Goal: Task Accomplishment & Management: Manage account settings

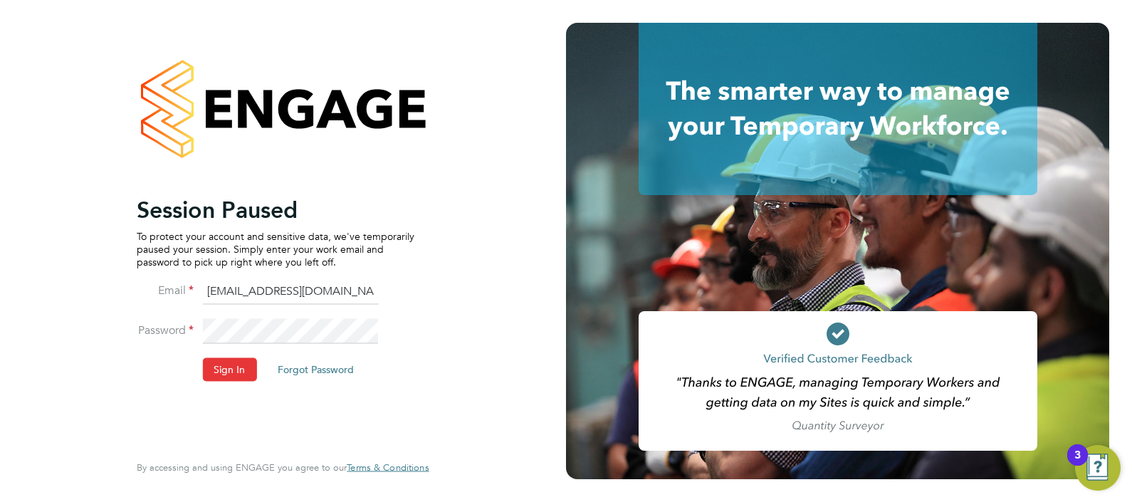
click at [227, 292] on input "ABM@pretiumresourcing.co.uk" at bounding box center [290, 292] width 176 height 26
type input "Sasha.apleona@pretiumresourcing.co.uk"
click at [237, 368] on button "Sign In" at bounding box center [229, 369] width 54 height 23
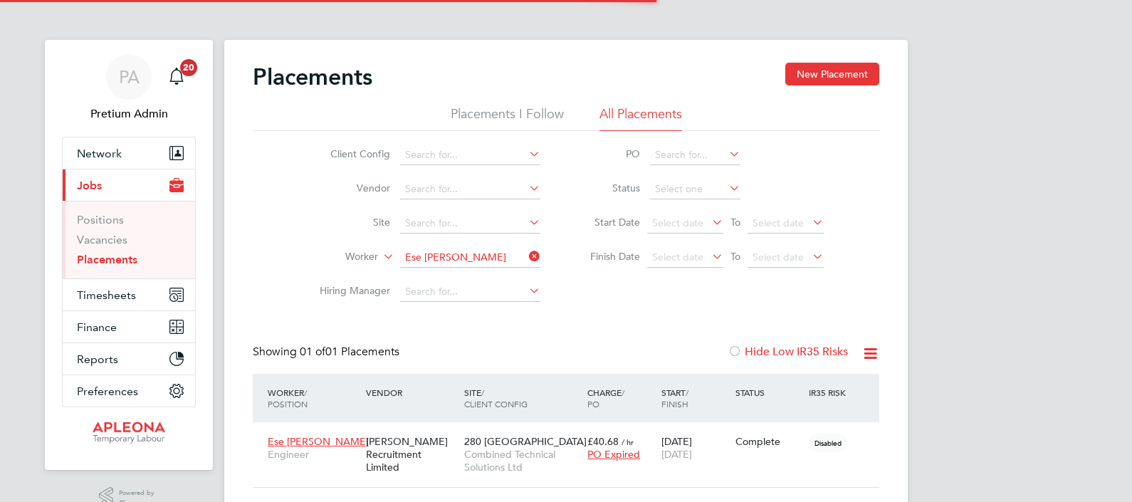
scroll to position [14, 67]
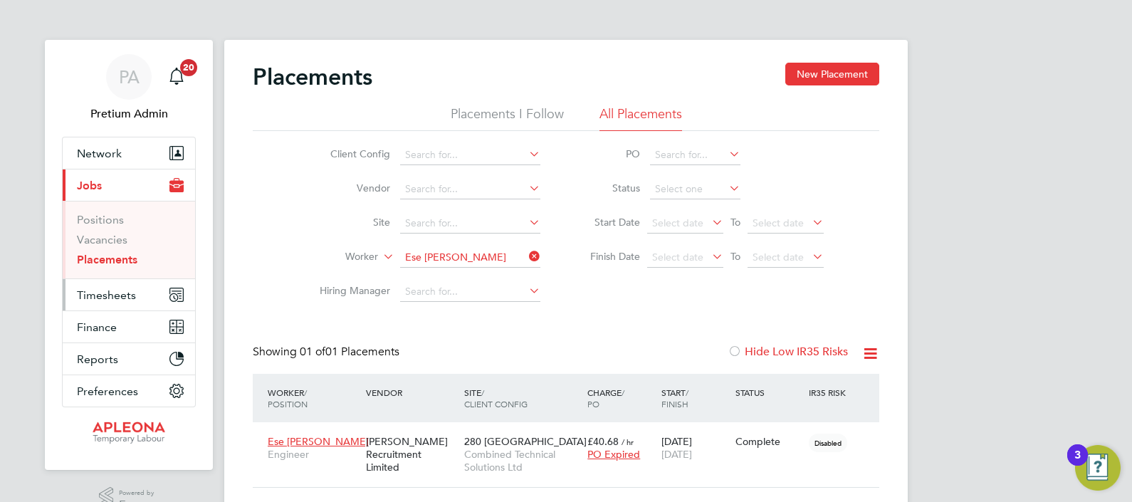
click at [85, 288] on span "Timesheets" at bounding box center [106, 295] width 59 height 14
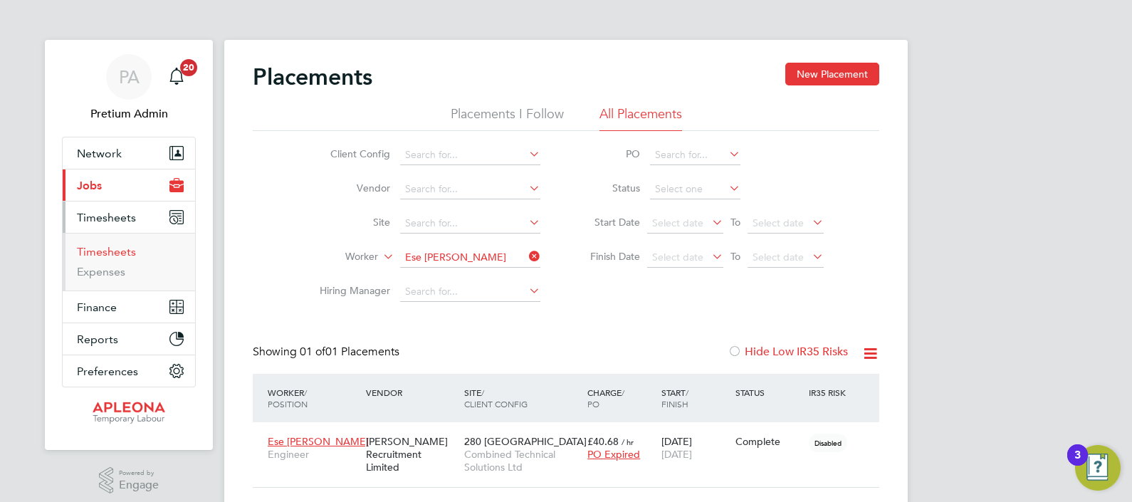
click at [93, 253] on link "Timesheets" at bounding box center [106, 252] width 59 height 14
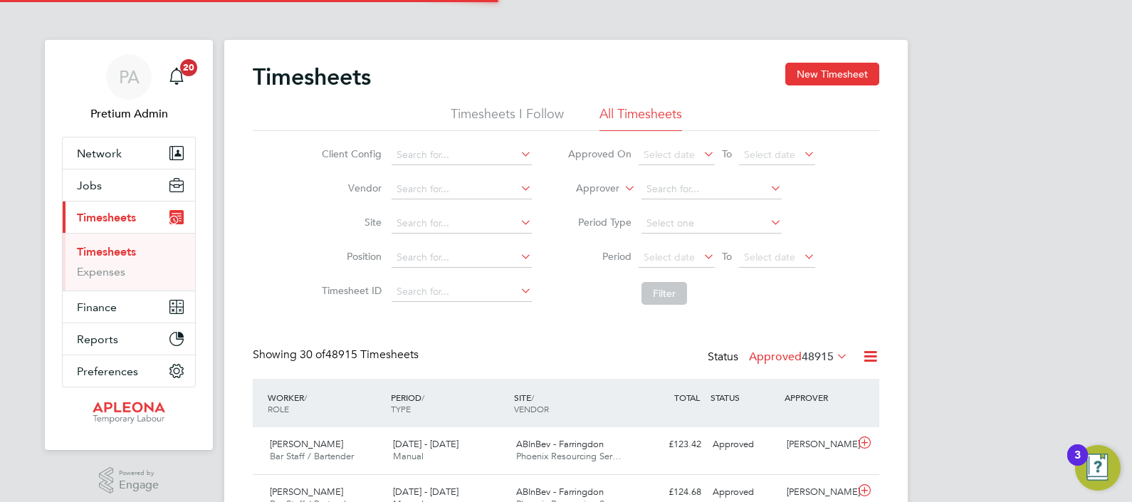
click at [591, 192] on label "Approver" at bounding box center [587, 188] width 64 height 14
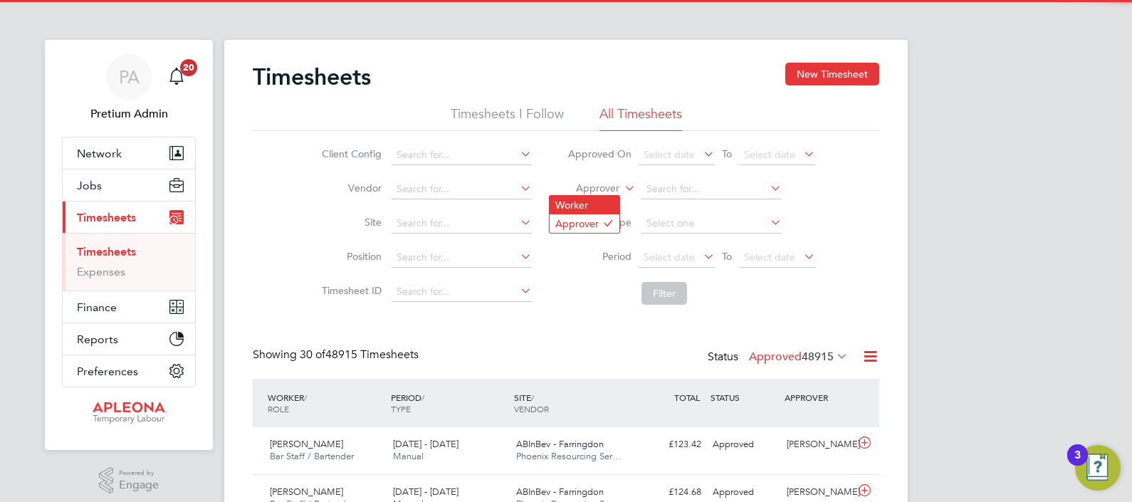
click at [596, 199] on li "Worker" at bounding box center [584, 205] width 70 height 19
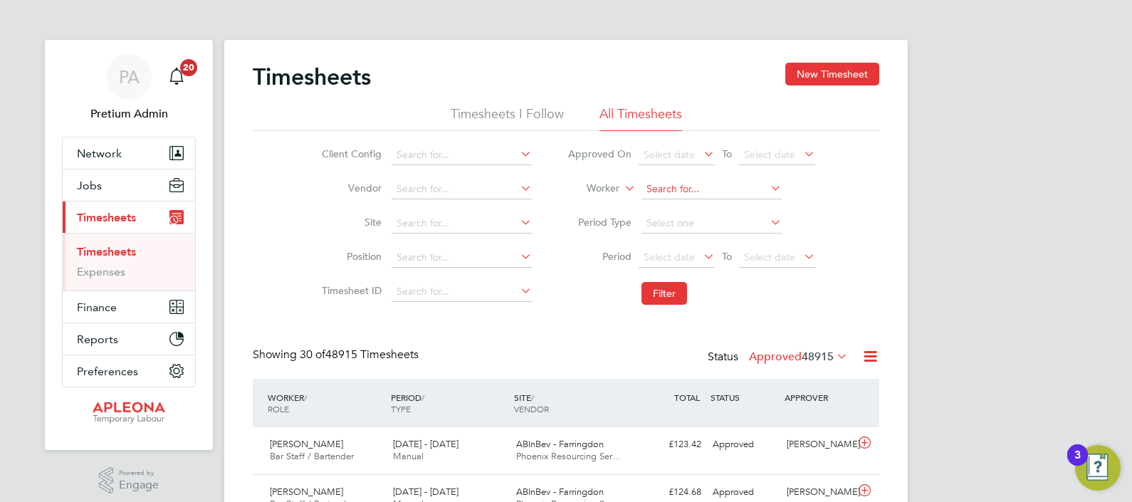
click at [648, 189] on input at bounding box center [711, 189] width 140 height 20
paste input "Ese"
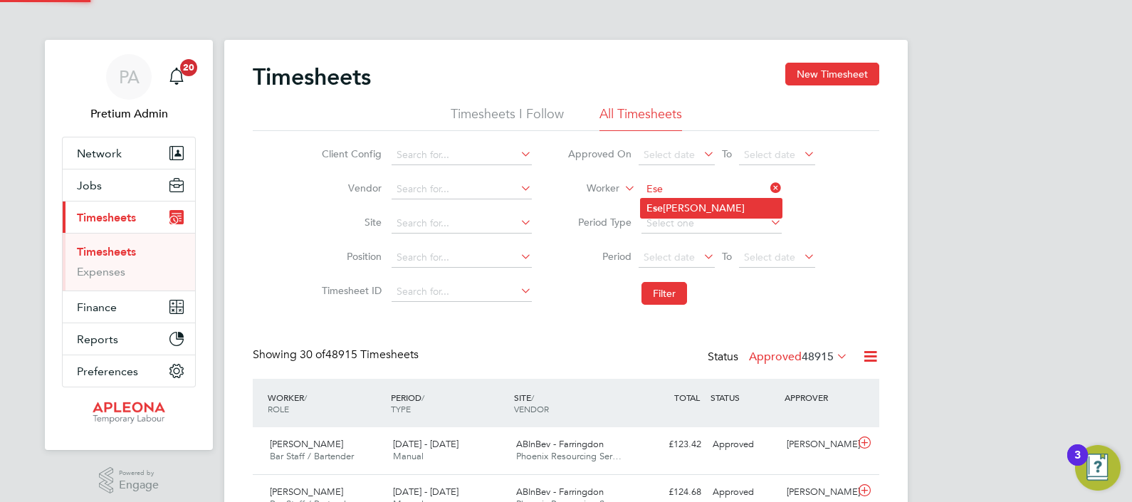
click at [680, 203] on li "Ese Whyte" at bounding box center [711, 208] width 141 height 19
type input "Ese Whyte"
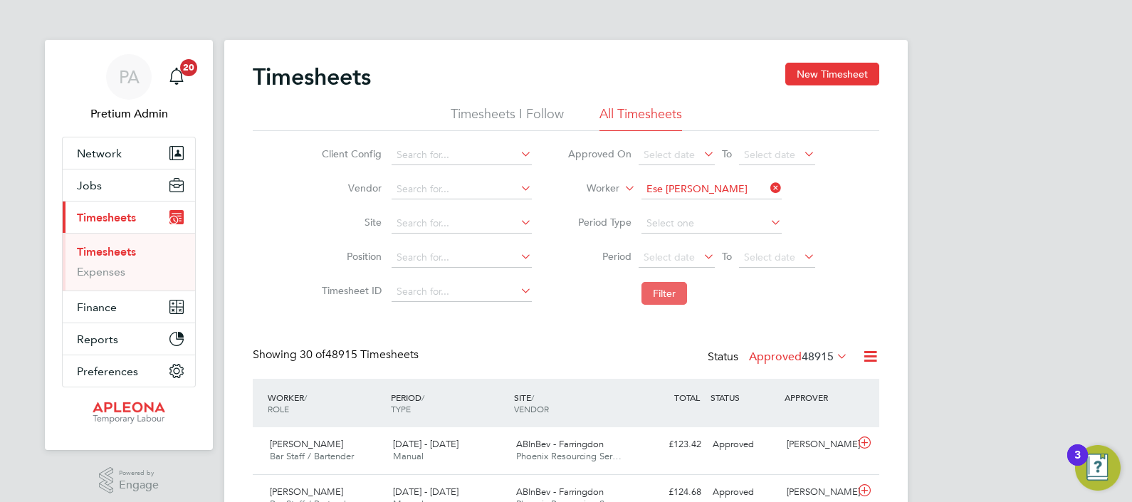
click at [659, 295] on button "Filter" at bounding box center [664, 293] width 46 height 23
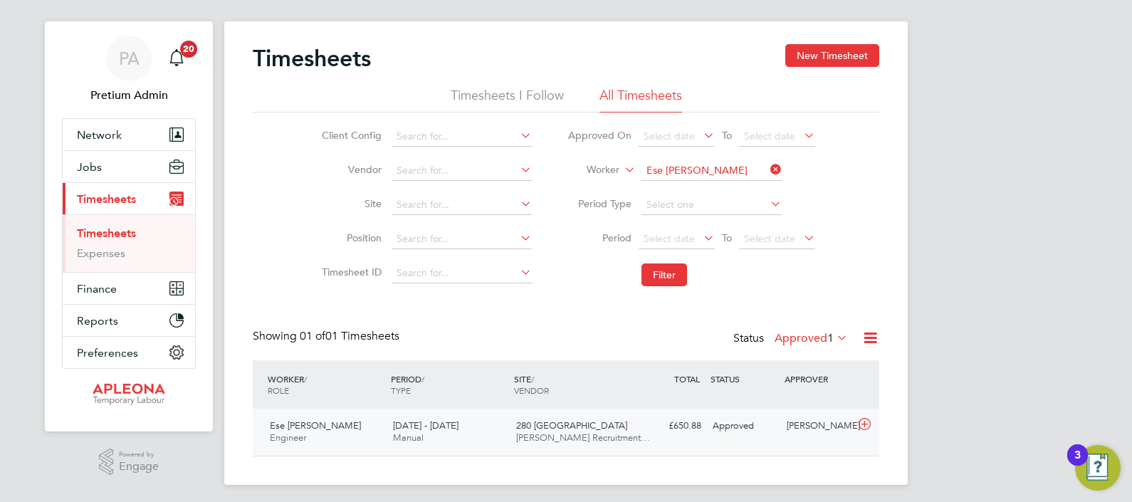
click at [473, 427] on div "16 - 22 Aug 2025 Manual" at bounding box center [448, 432] width 123 height 36
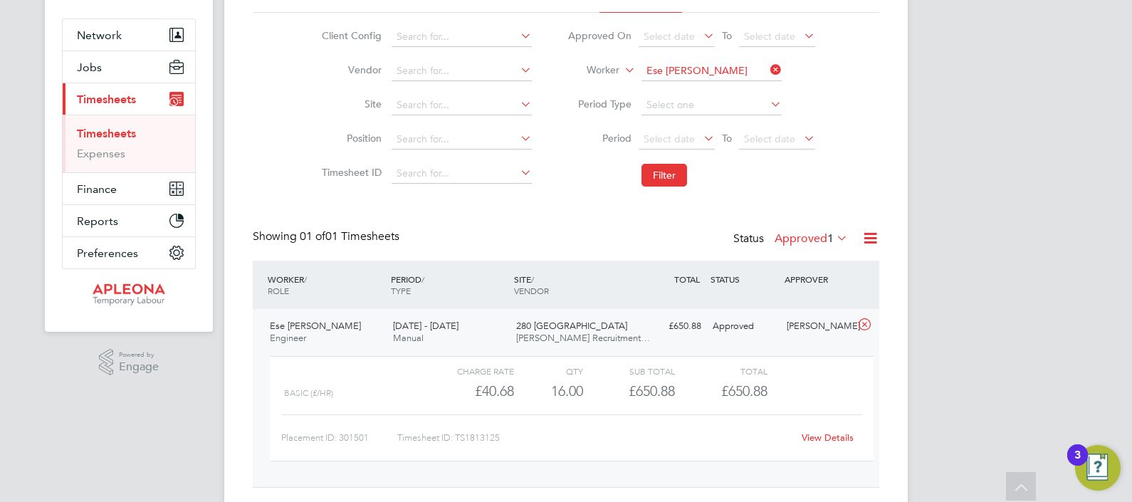
click at [813, 434] on link "View Details" at bounding box center [827, 437] width 52 height 12
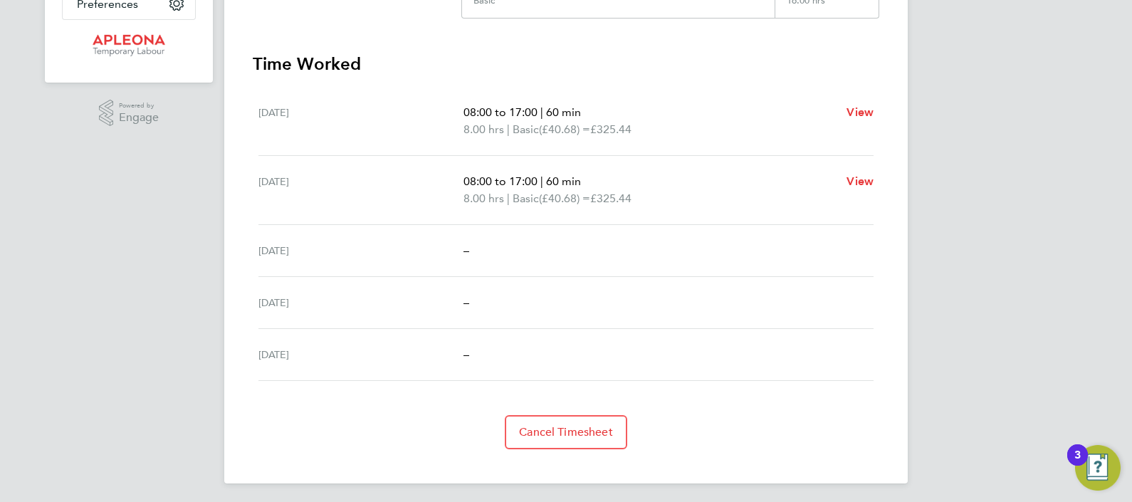
scroll to position [369, 0]
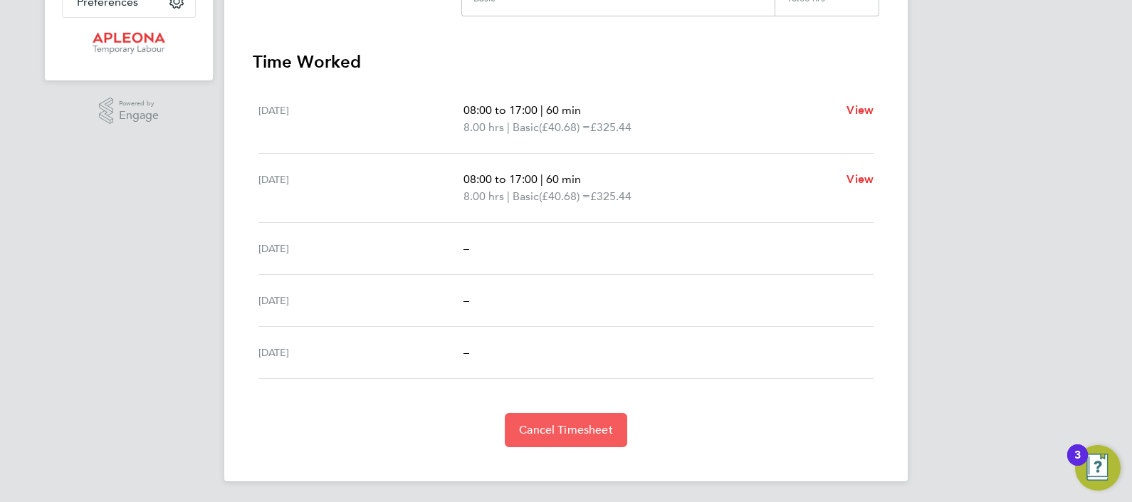
click at [556, 425] on span "Cancel Timesheet" at bounding box center [566, 430] width 94 height 14
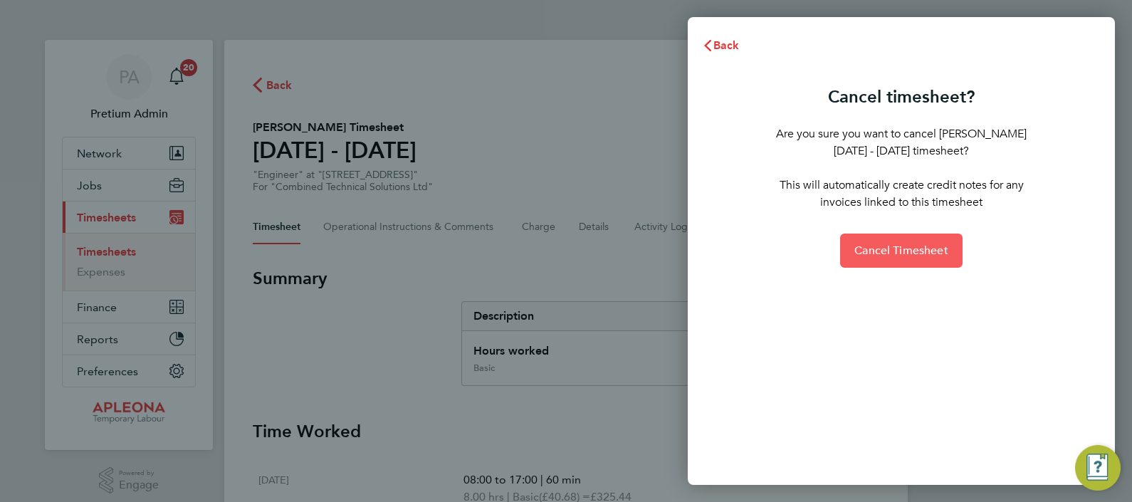
click at [908, 248] on span "Cancel Timesheet" at bounding box center [901, 250] width 94 height 14
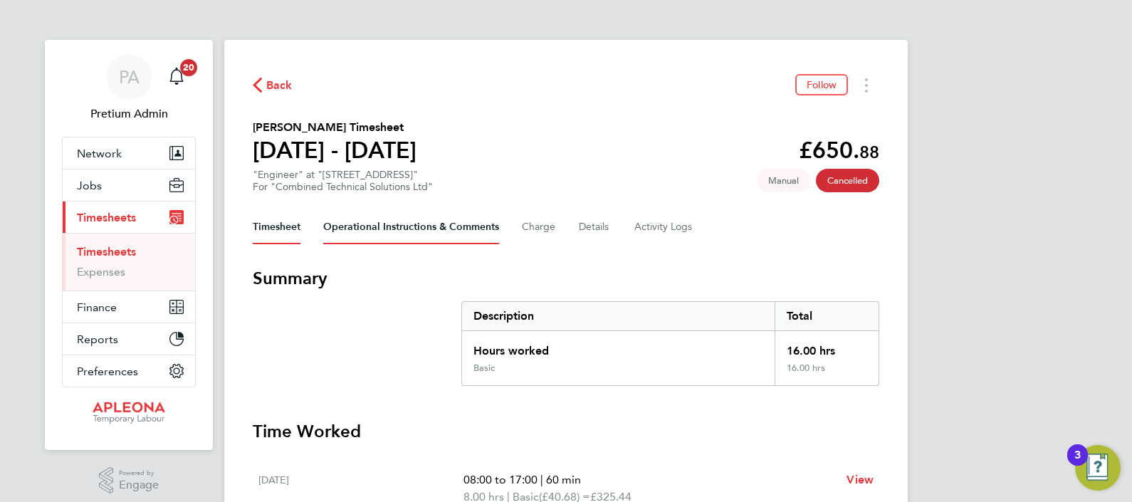
click at [447, 223] on Comments-tab "Operational Instructions & Comments" at bounding box center [411, 227] width 176 height 34
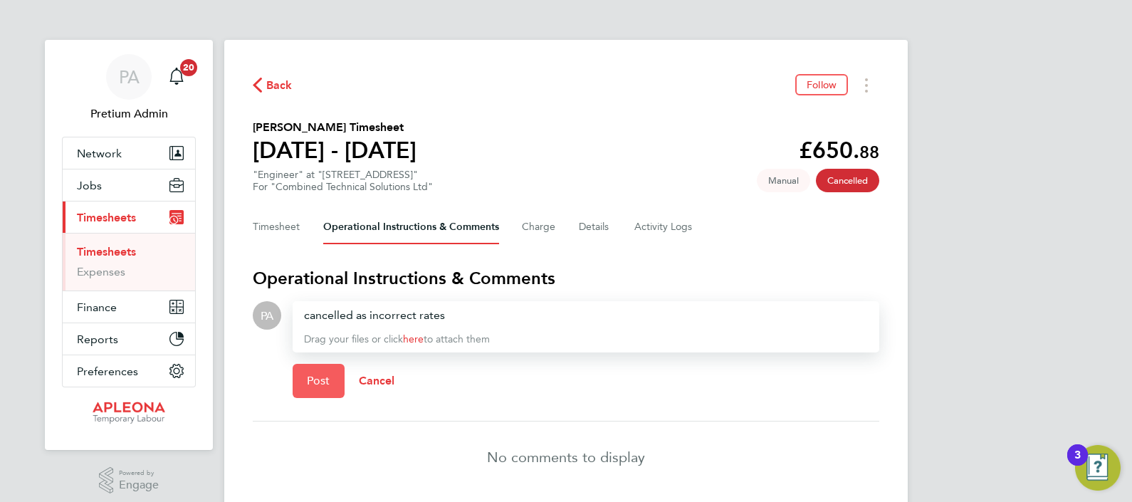
click at [327, 376] on span "Post" at bounding box center [318, 381] width 23 height 14
